Goal: Transaction & Acquisition: Book appointment/travel/reservation

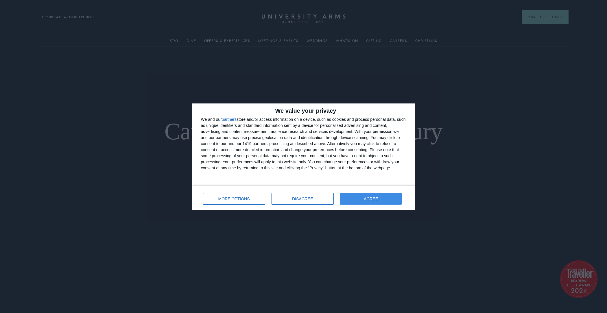
click at [369, 200] on span "AGREE" at bounding box center [371, 199] width 14 height 4
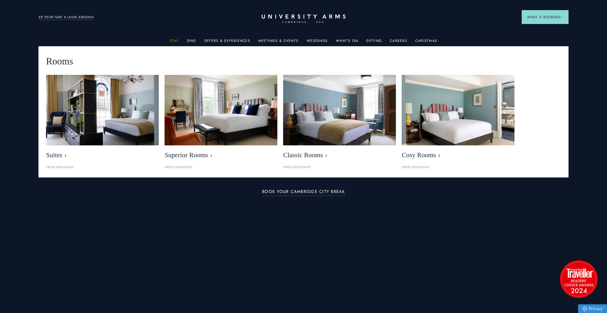
click at [176, 40] on link "Stay" at bounding box center [174, 43] width 9 height 8
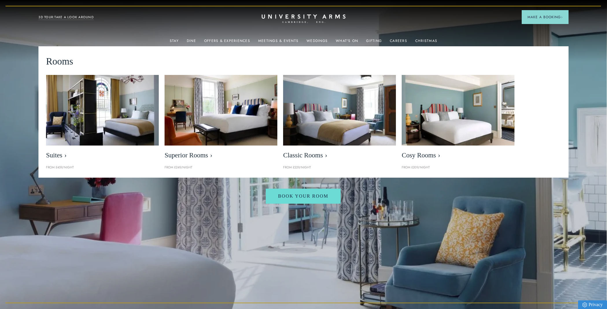
scroll to position [0, 0]
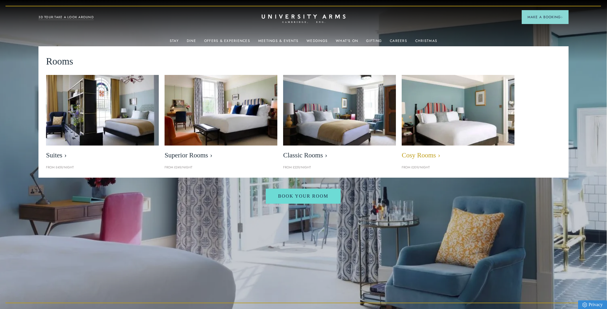
click at [461, 118] on img at bounding box center [458, 109] width 130 height 81
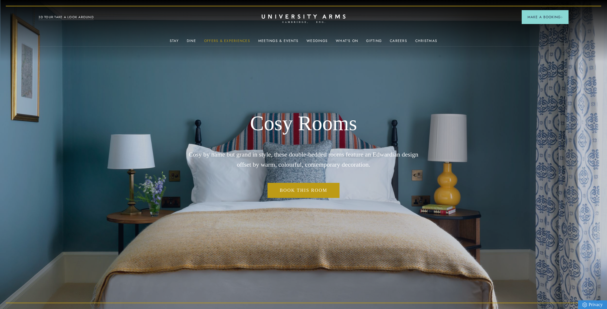
click at [220, 40] on link "Offers & Experiences" at bounding box center [227, 43] width 46 height 8
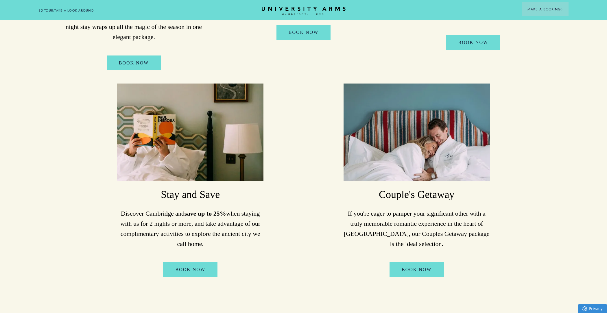
scroll to position [278, 0]
click at [186, 272] on link "Book Now" at bounding box center [190, 269] width 54 height 15
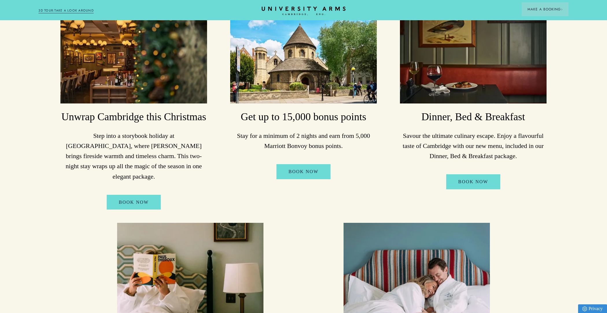
scroll to position [46, 0]
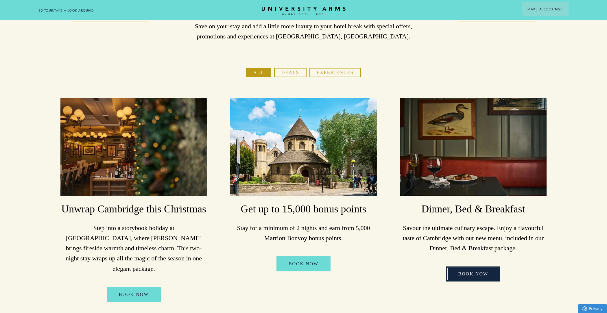
click at [475, 273] on link "Book Now" at bounding box center [473, 274] width 54 height 15
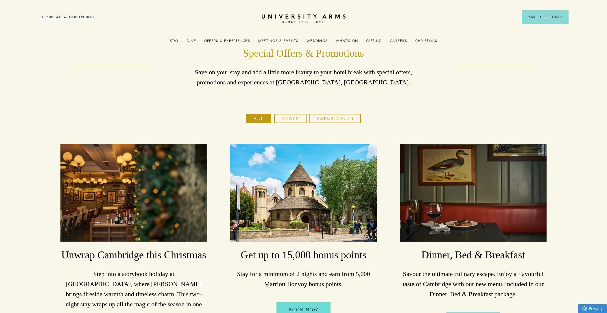
scroll to position [0, 0]
